Goal: Book appointment/travel/reservation

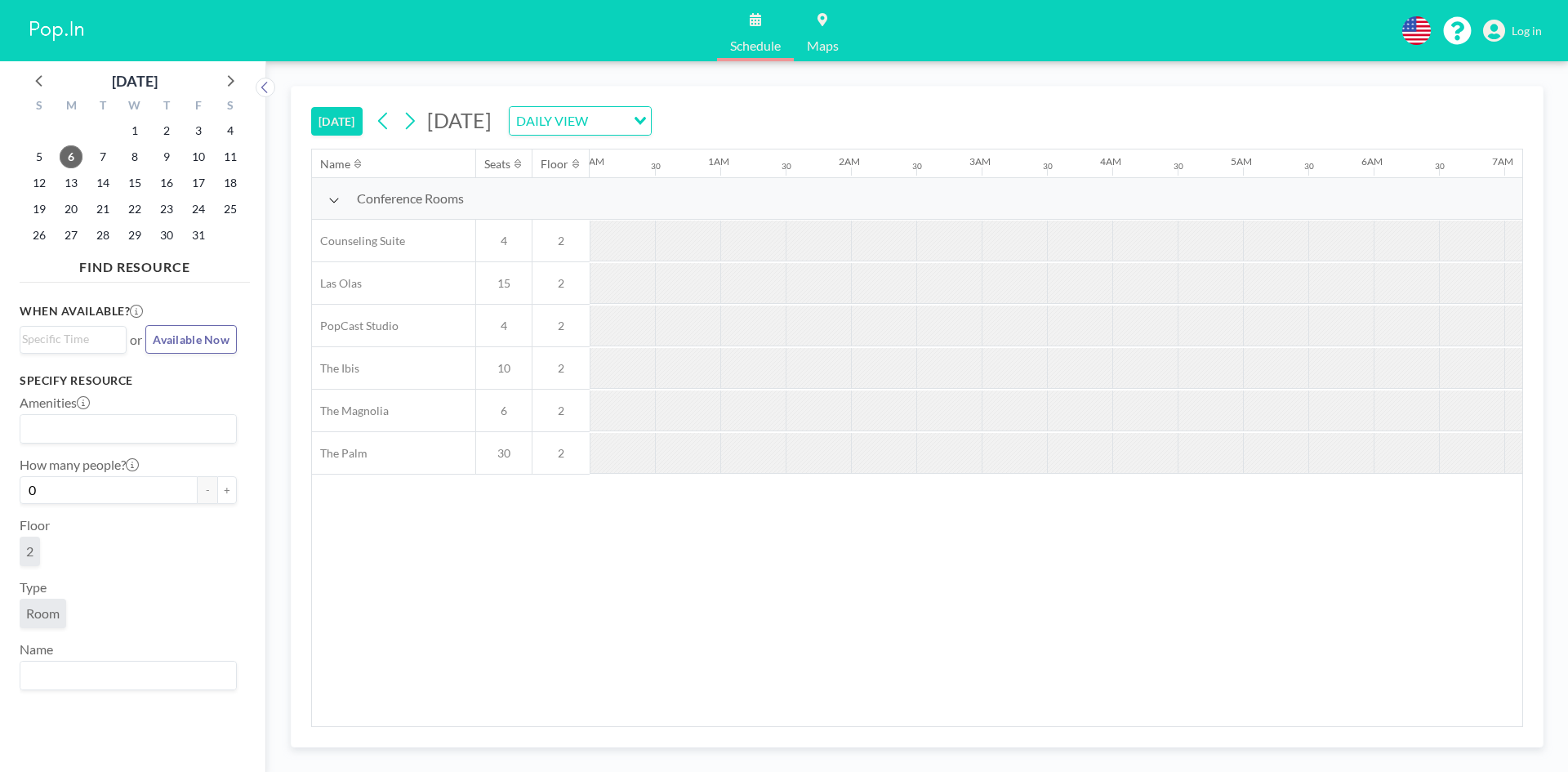
scroll to position [0, 1503]
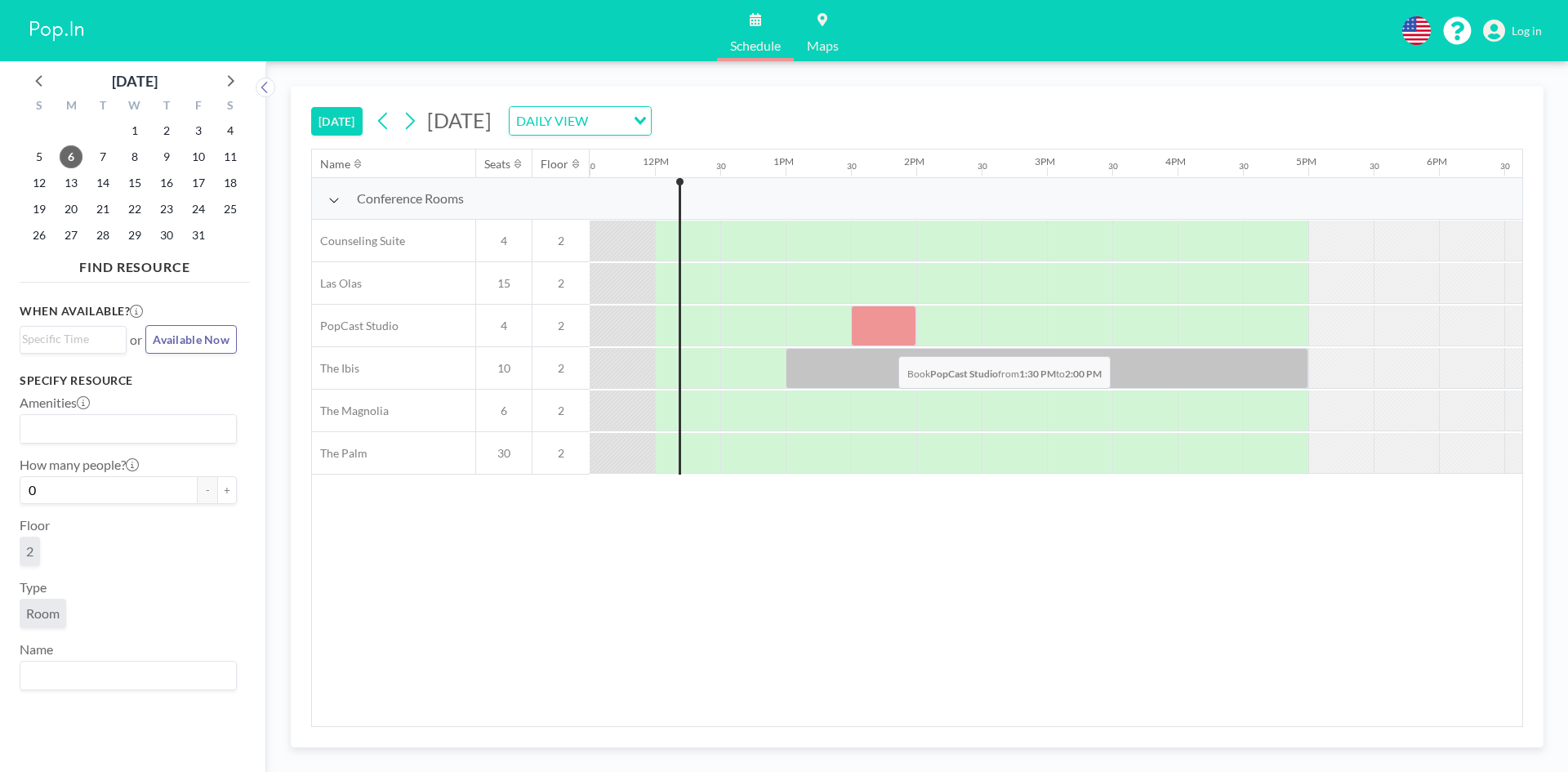
click at [885, 344] on div at bounding box center [884, 326] width 65 height 41
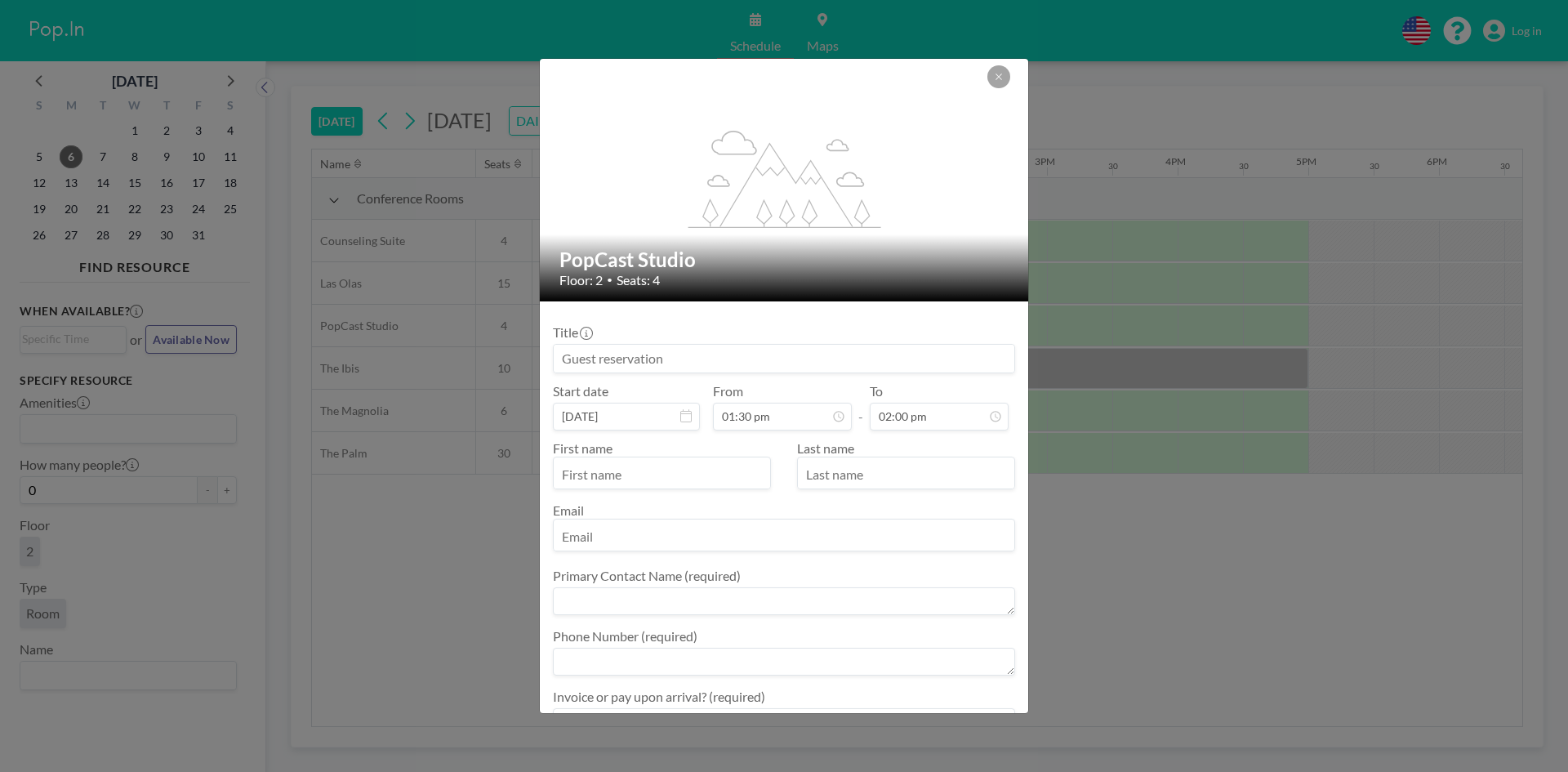
scroll to position [815, 0]
click at [728, 471] on input "text" at bounding box center [662, 475] width 216 height 28
type input "G"
type input "IDK"
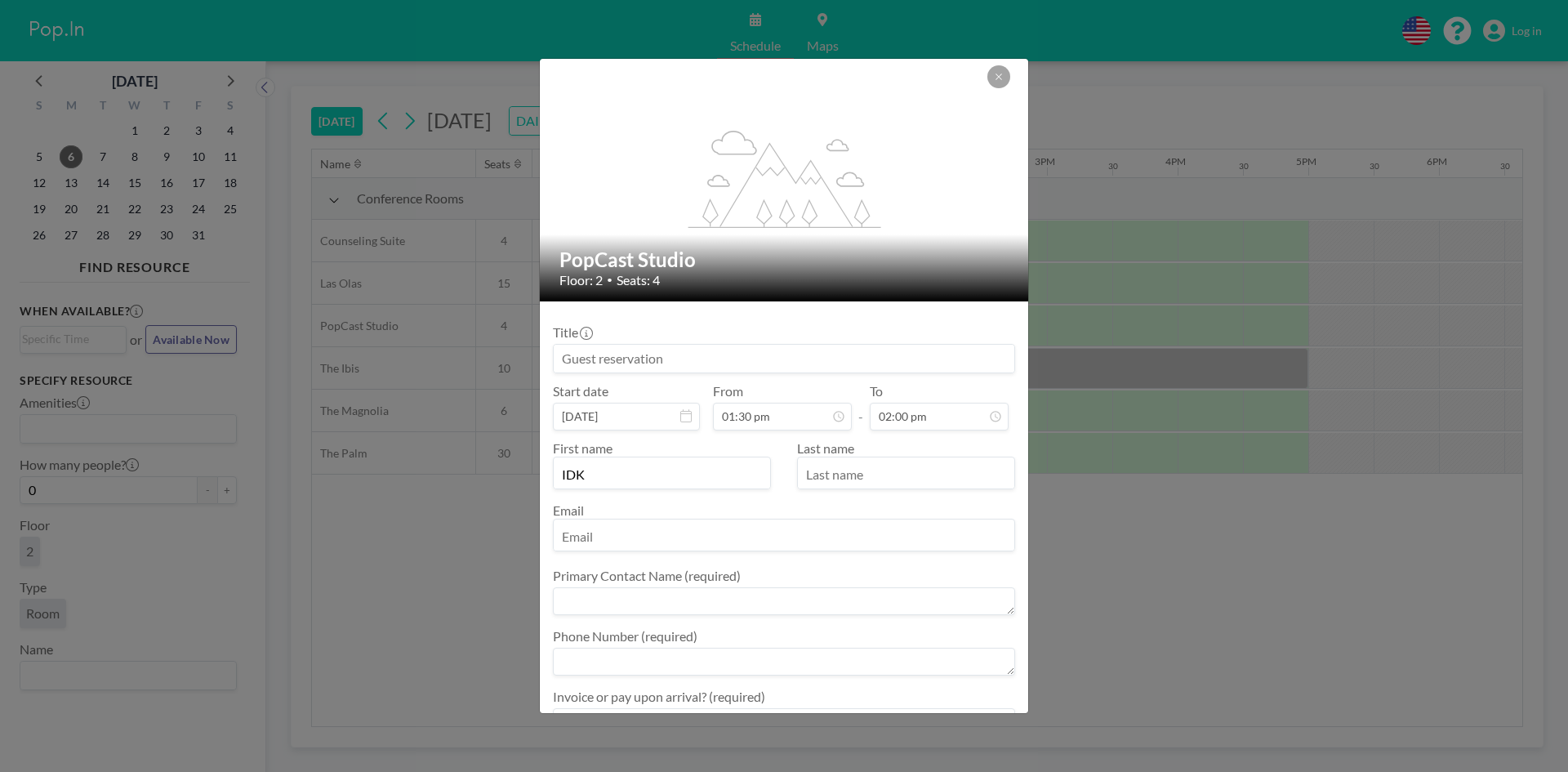
scroll to position [58, 0]
drag, startPoint x: 634, startPoint y: 476, endPoint x: 534, endPoint y: 491, distance: 101.1
click at [534, 491] on div "flex-grow: 1.2; PopCast Studio Floor: 2 • Seats: 4 Title Start date [DATE] From…" at bounding box center [784, 386] width 1568 height 772
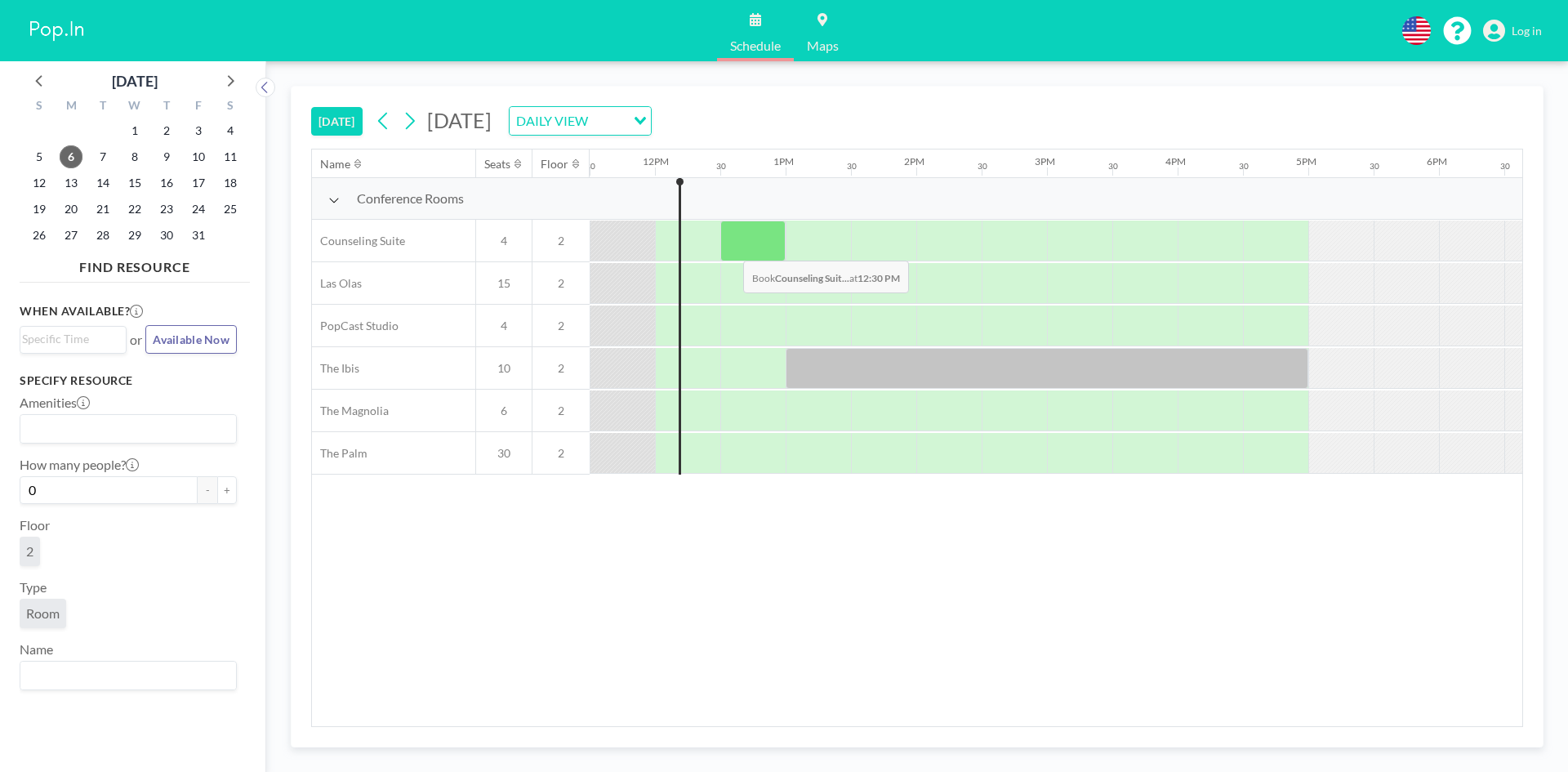
click at [730, 248] on div at bounding box center [753, 241] width 65 height 41
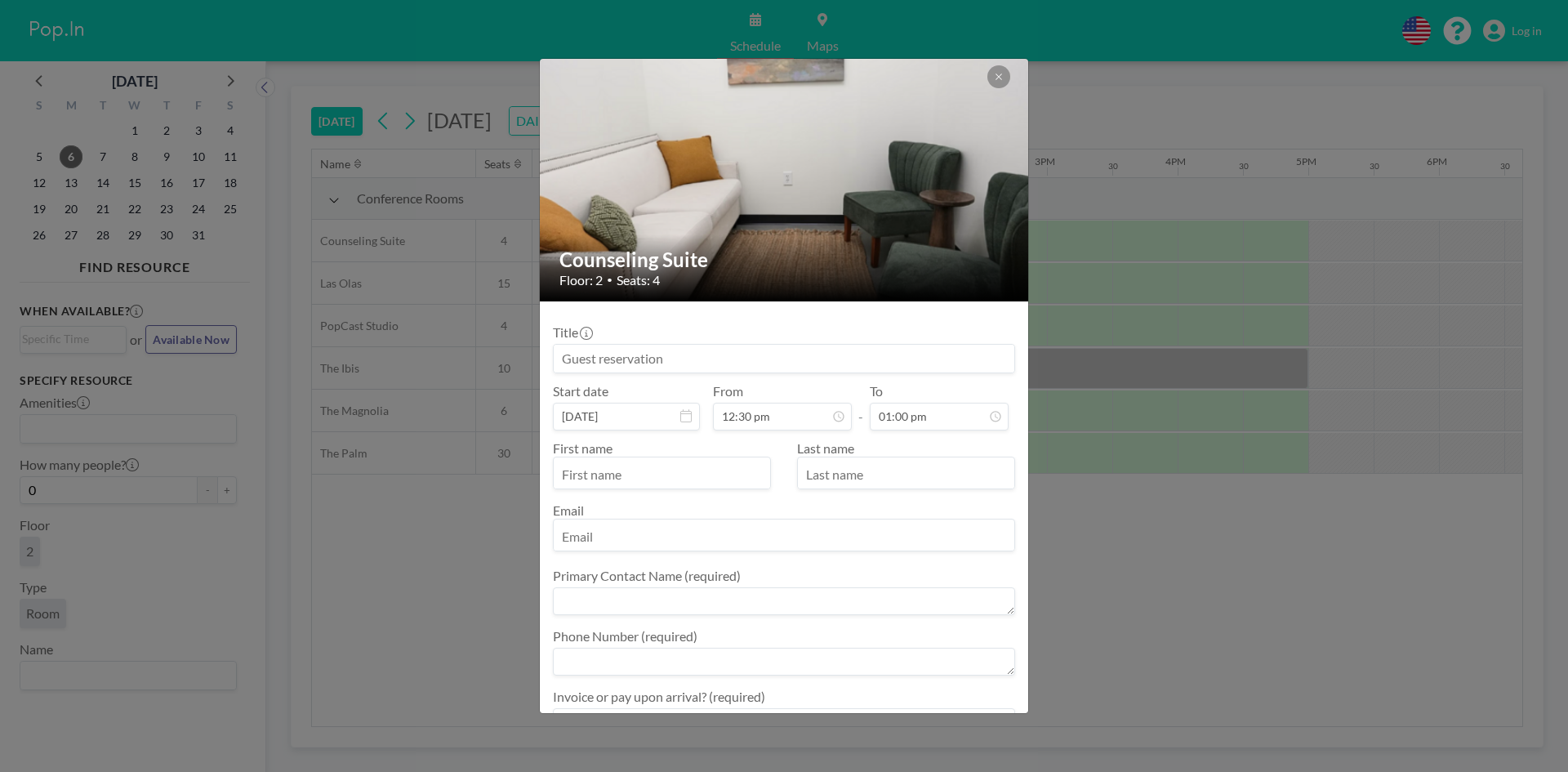
click at [590, 482] on input "text" at bounding box center [662, 475] width 216 height 28
type input "[PERSON_NAME]"
click at [1002, 81] on icon at bounding box center [998, 76] width 10 height 10
